Goal: Find specific page/section: Find specific page/section

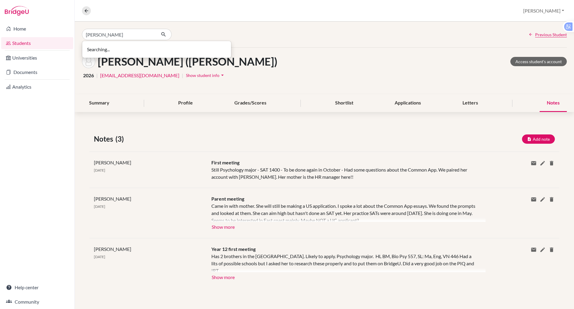
type input "oliver"
click at [164, 34] on icon "button" at bounding box center [164, 34] width 6 height 6
click at [166, 34] on icon "button" at bounding box center [164, 34] width 6 height 6
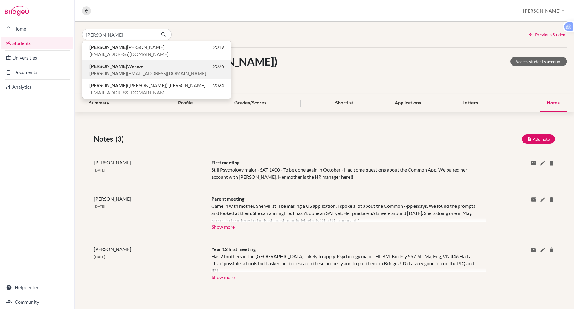
click at [121, 68] on span "Oliver Wekezer" at bounding box center [117, 65] width 56 height 7
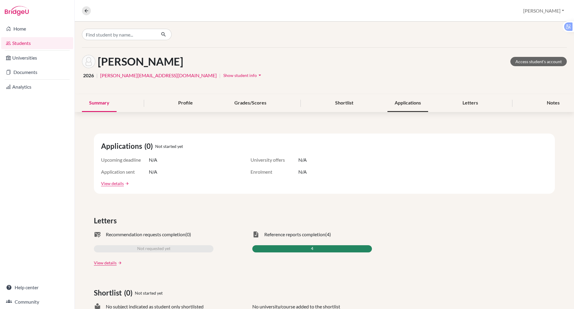
click at [411, 101] on div "Applications" at bounding box center [407, 103] width 41 height 18
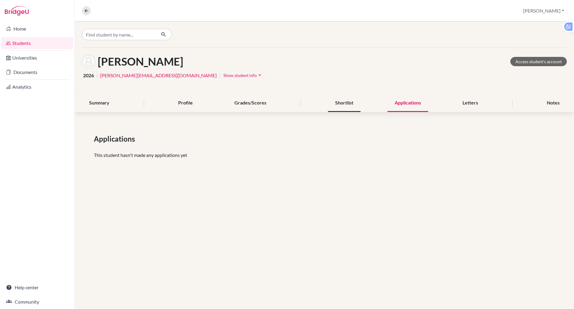
click at [352, 105] on div "Shortlist" at bounding box center [344, 103] width 33 height 18
click at [410, 100] on div "Applications" at bounding box center [407, 103] width 41 height 18
click at [546, 104] on div "Notes" at bounding box center [553, 103] width 27 height 18
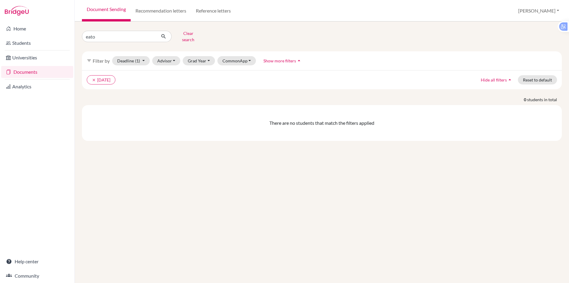
type input "eaton"
click button "submit" at bounding box center [164, 36] width 16 height 11
click at [115, 75] on button "clear 15 Oct 2025" at bounding box center [101, 79] width 29 height 9
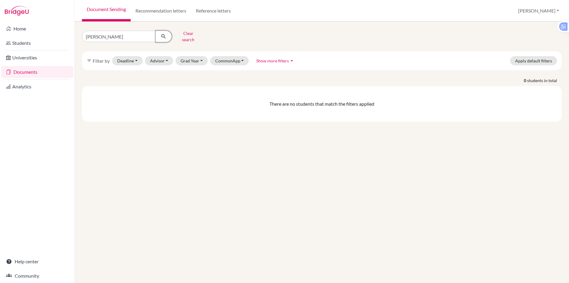
click at [163, 37] on icon "submit" at bounding box center [164, 36] width 6 height 6
click at [20, 44] on link "Students" at bounding box center [37, 43] width 72 height 12
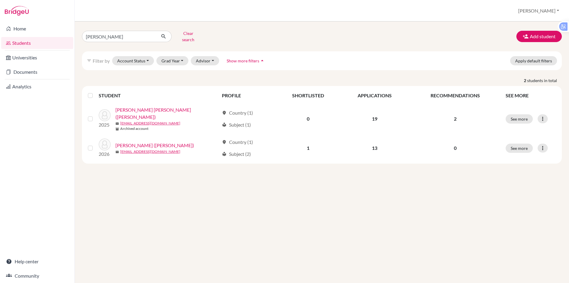
click at [106, 34] on input "[PERSON_NAME]" at bounding box center [119, 36] width 74 height 11
type input "a"
type input "oscar"
click button "submit" at bounding box center [164, 36] width 16 height 11
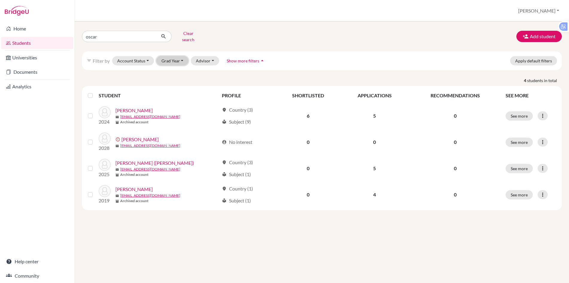
click at [176, 57] on button "Grad Year" at bounding box center [172, 60] width 32 height 9
click at [168, 147] on span "2020" at bounding box center [169, 149] width 11 height 7
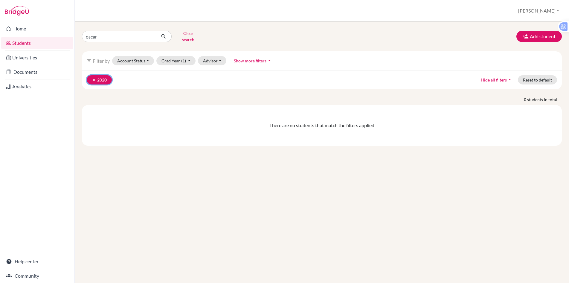
click at [100, 79] on button "clear 2020" at bounding box center [99, 79] width 25 height 9
